Goal: Transaction & Acquisition: Purchase product/service

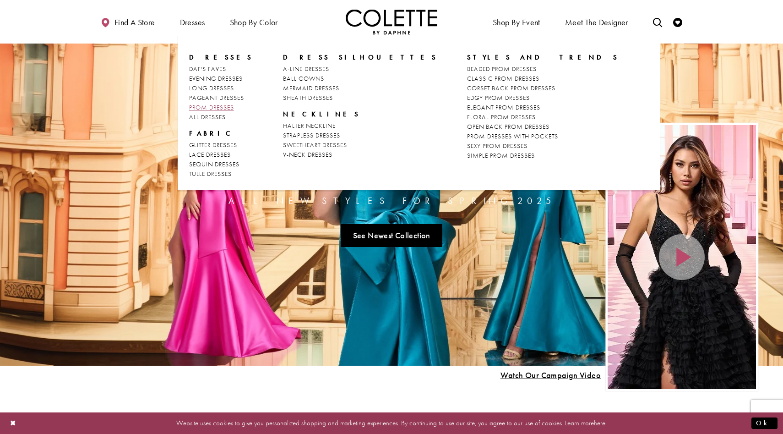
click at [209, 107] on span "PROM DRESSES" at bounding box center [211, 107] width 45 height 8
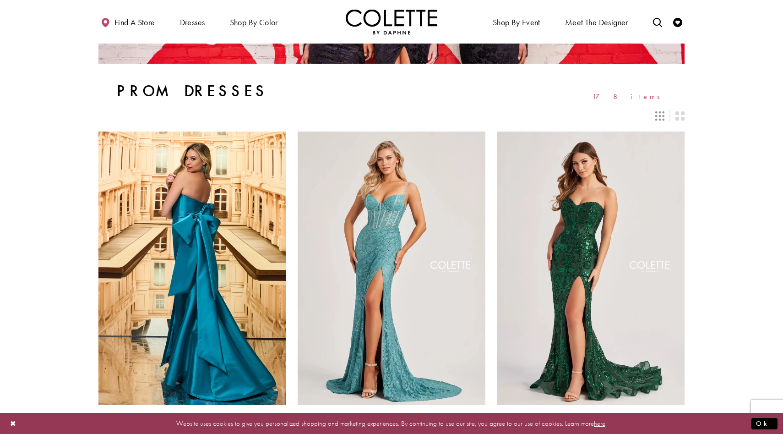
scroll to position [147, 0]
click at [663, 116] on icon "Switch layout to 3 columns" at bounding box center [660, 116] width 9 height 9
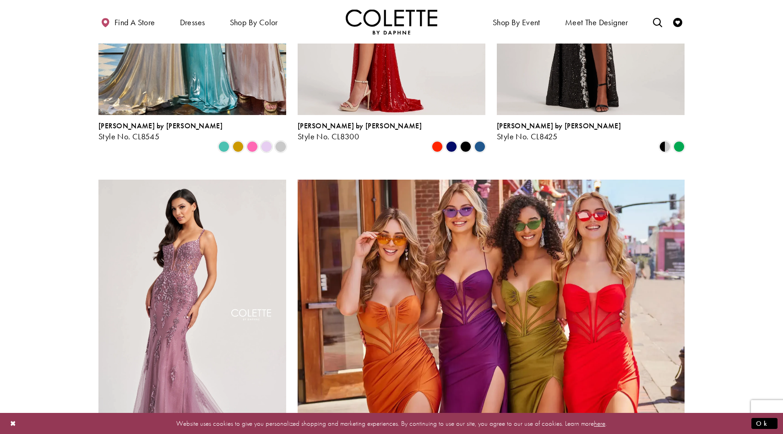
scroll to position [2126, 0]
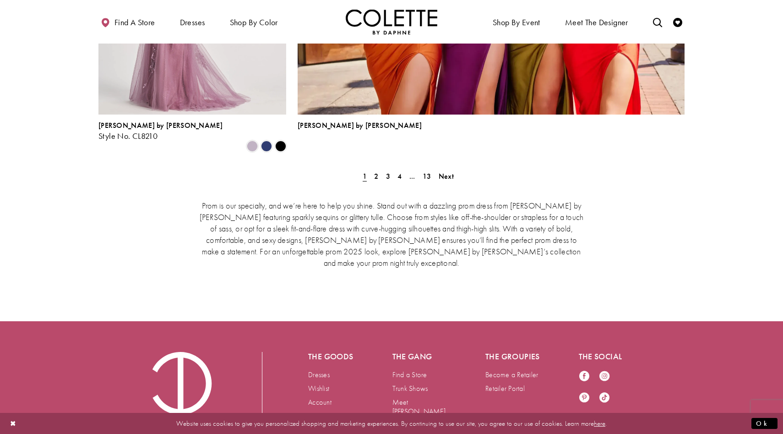
click at [376, 180] on div "Prom is our specialty, and we’re here to help you shine. Stand out with a dazzl…" at bounding box center [391, 233] width 586 height 107
click at [376, 171] on span "2" at bounding box center [376, 176] width 4 height 10
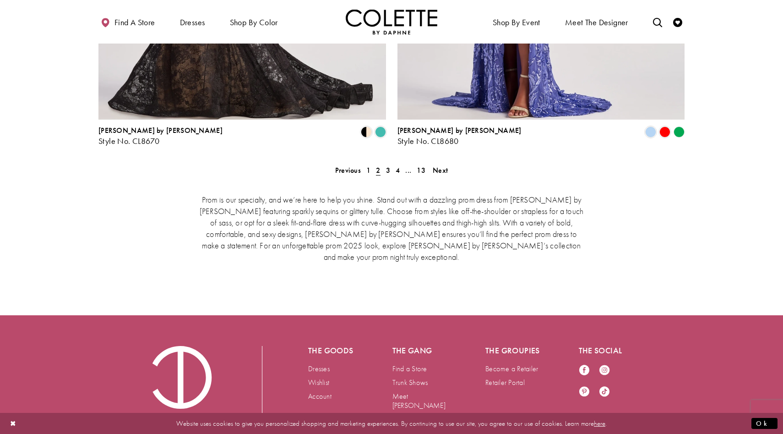
scroll to position [1944, 0]
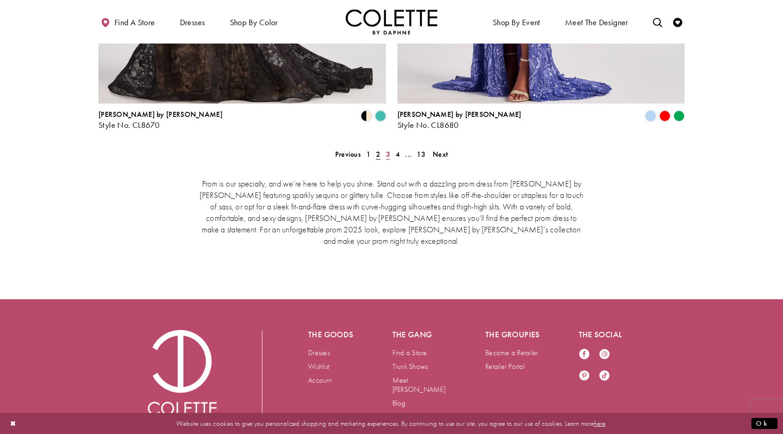
click at [388, 149] on span "3" at bounding box center [388, 154] width 4 height 10
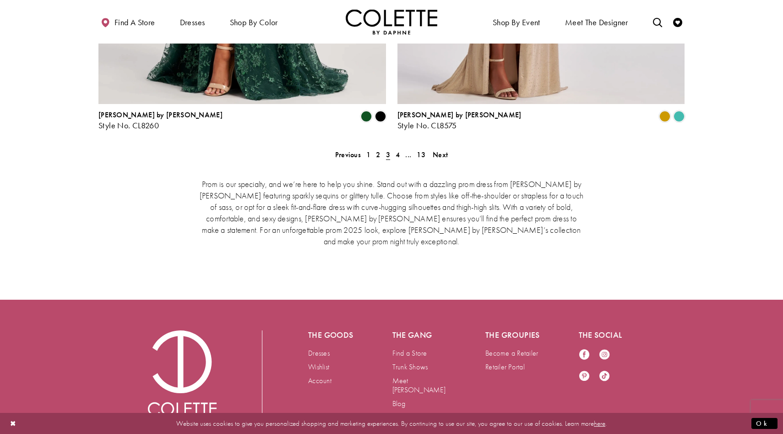
scroll to position [1944, 0]
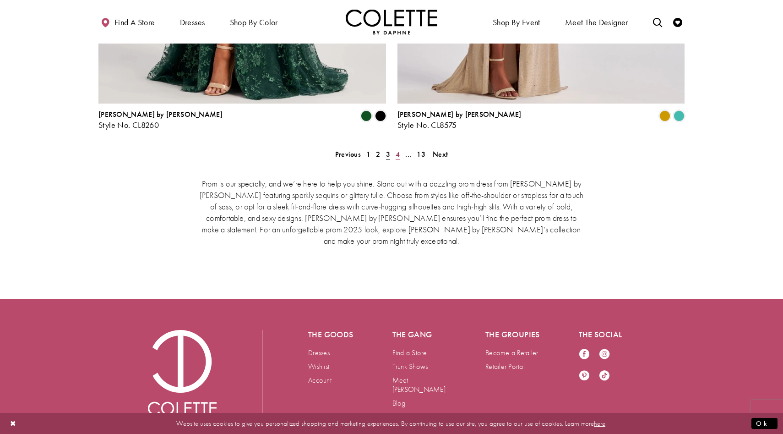
click at [397, 149] on span "4" at bounding box center [398, 154] width 4 height 10
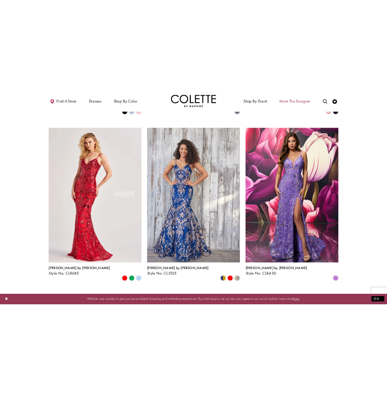
scroll to position [142, 0]
